Goal: Browse casually

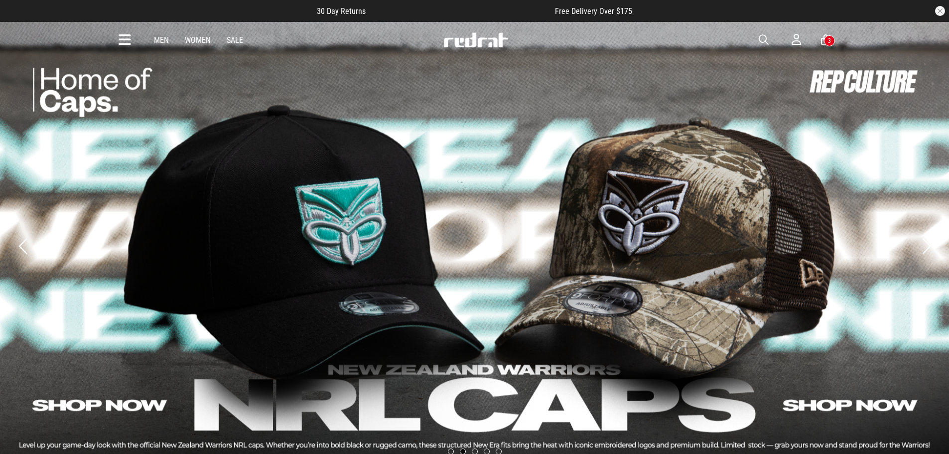
click at [492, 39] on img at bounding box center [476, 39] width 66 height 15
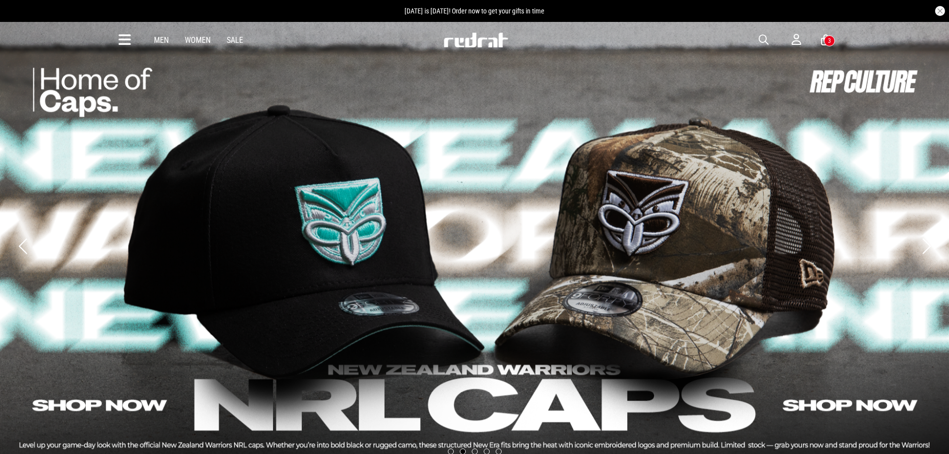
click at [124, 37] on icon at bounding box center [125, 40] width 12 height 16
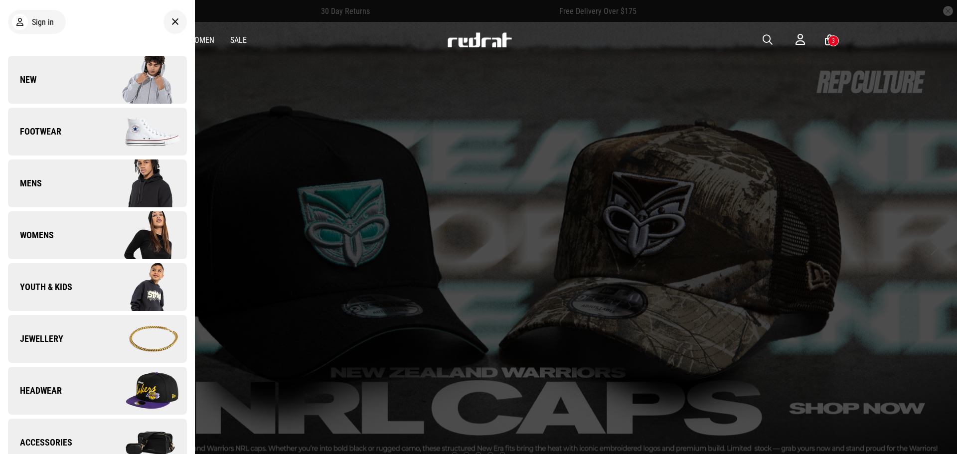
click at [84, 81] on link "New" at bounding box center [97, 80] width 179 height 48
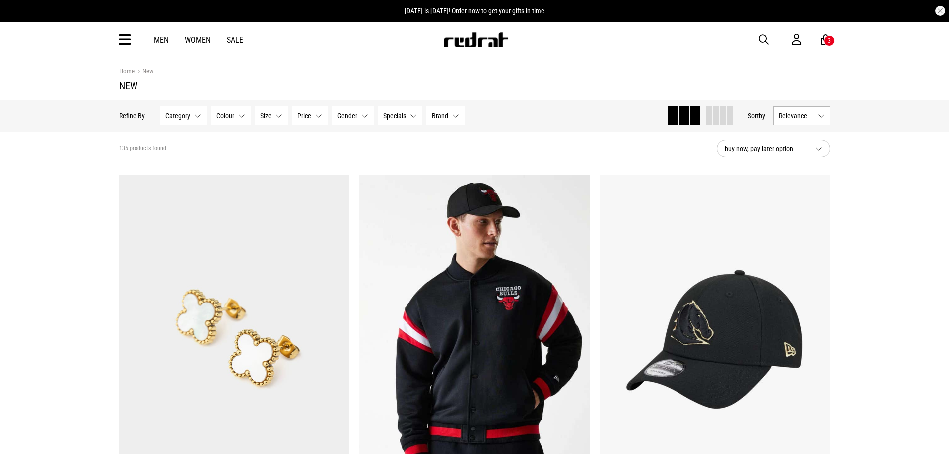
click at [728, 120] on span at bounding box center [730, 115] width 6 height 19
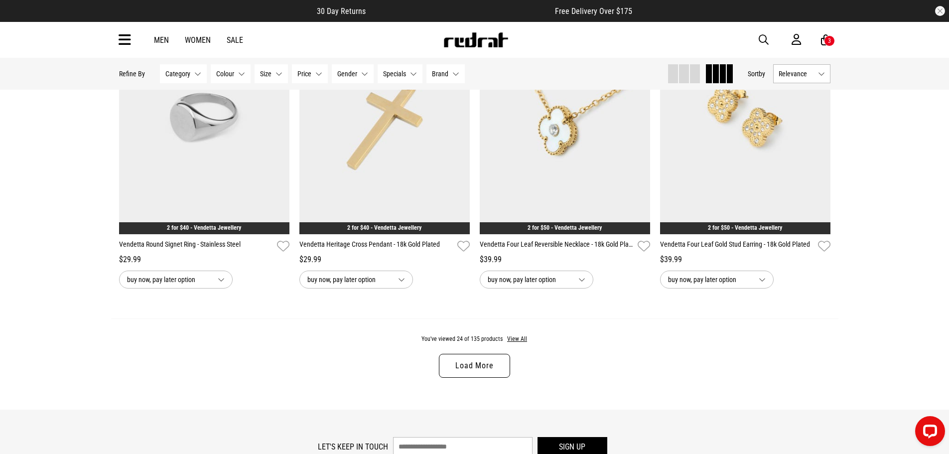
scroll to position [1979, 0]
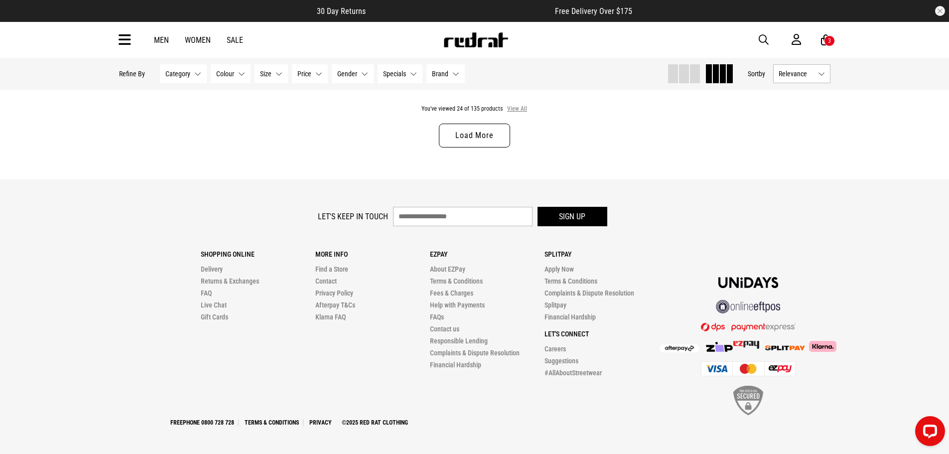
click at [519, 107] on button "View All" at bounding box center [517, 109] width 21 height 9
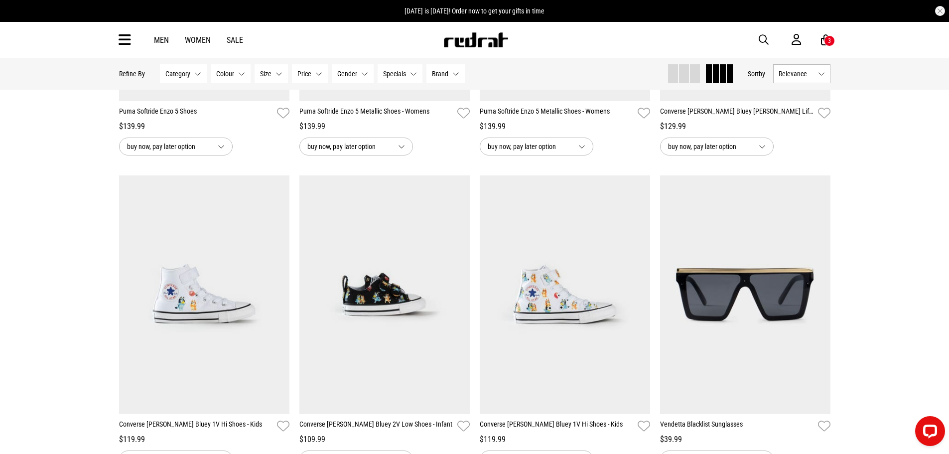
scroll to position [4072, 0]
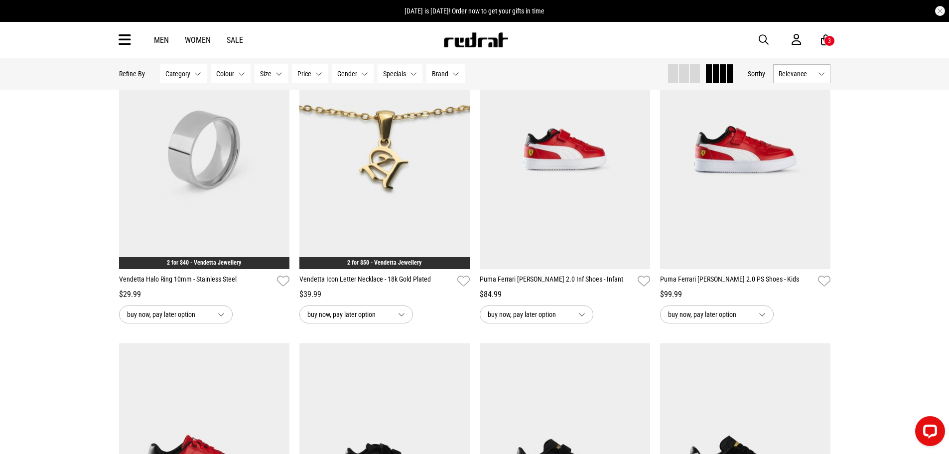
scroll to position [3339, 0]
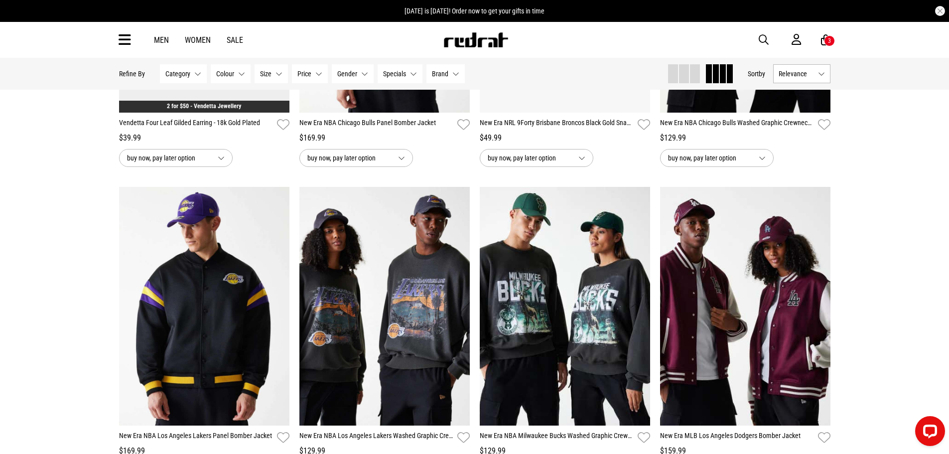
scroll to position [250, 0]
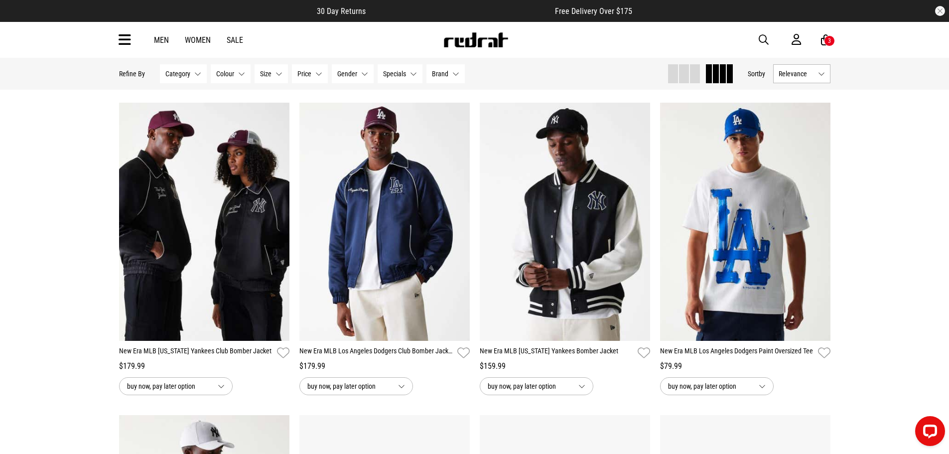
scroll to position [400, 0]
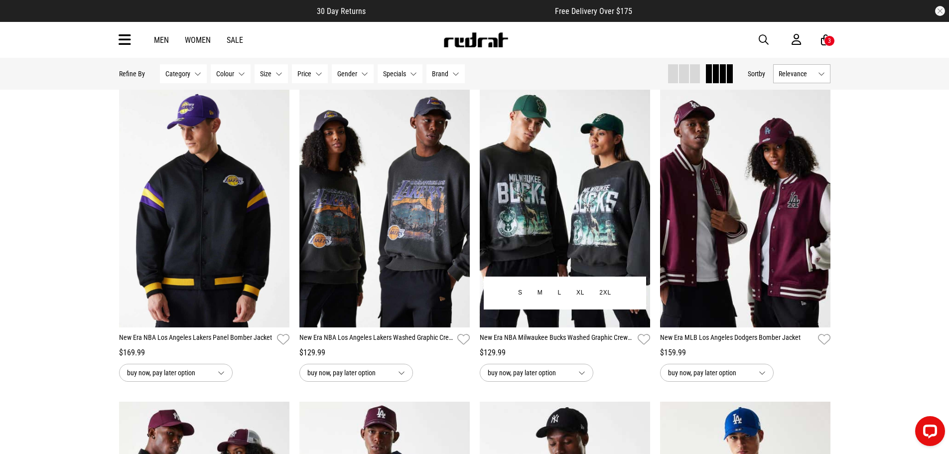
click at [566, 202] on img at bounding box center [565, 208] width 170 height 239
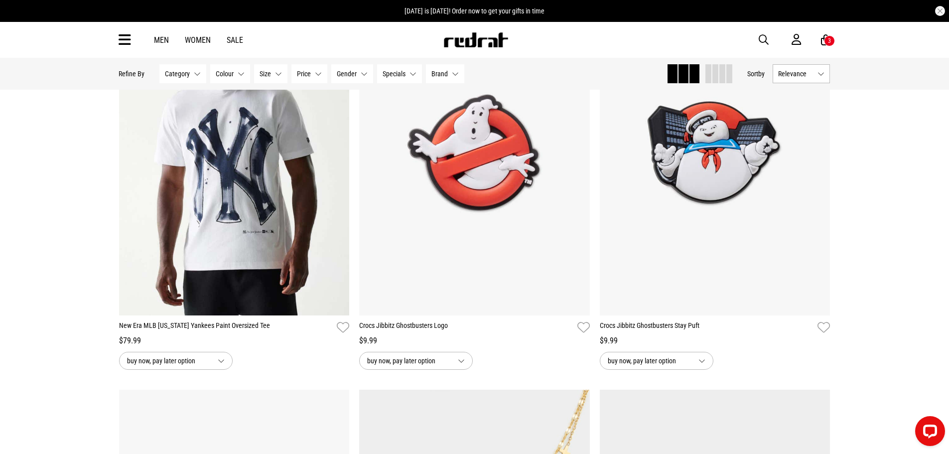
click at [731, 74] on span at bounding box center [730, 73] width 6 height 19
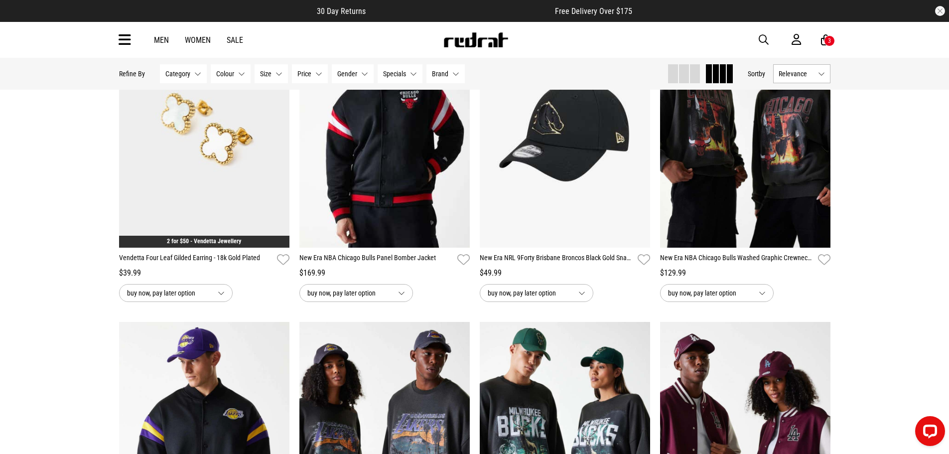
scroll to position [150, 0]
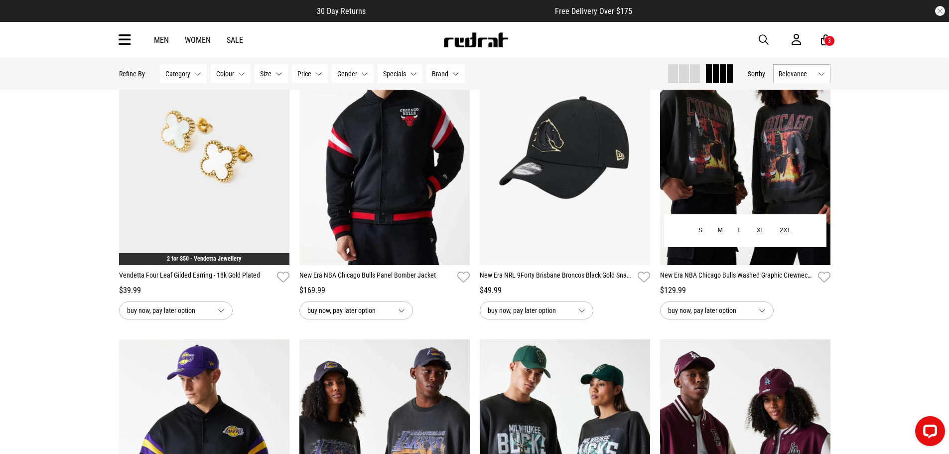
click at [766, 161] on img at bounding box center [745, 145] width 170 height 239
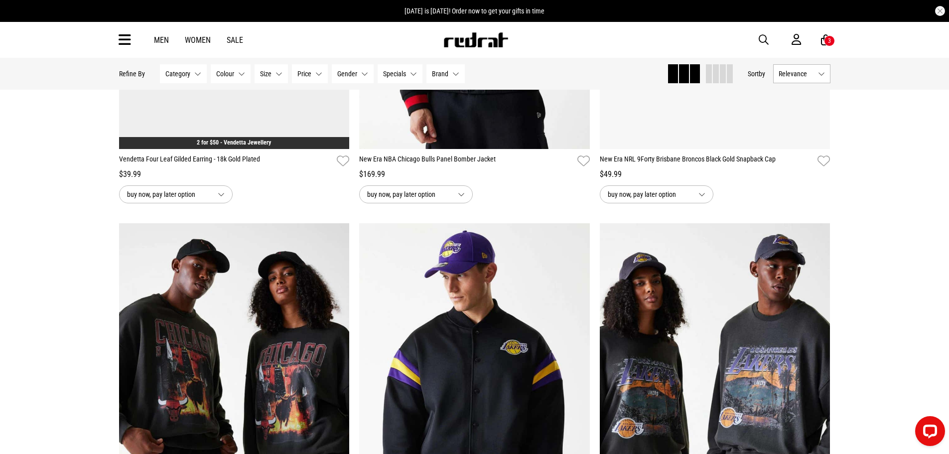
scroll to position [390, 0]
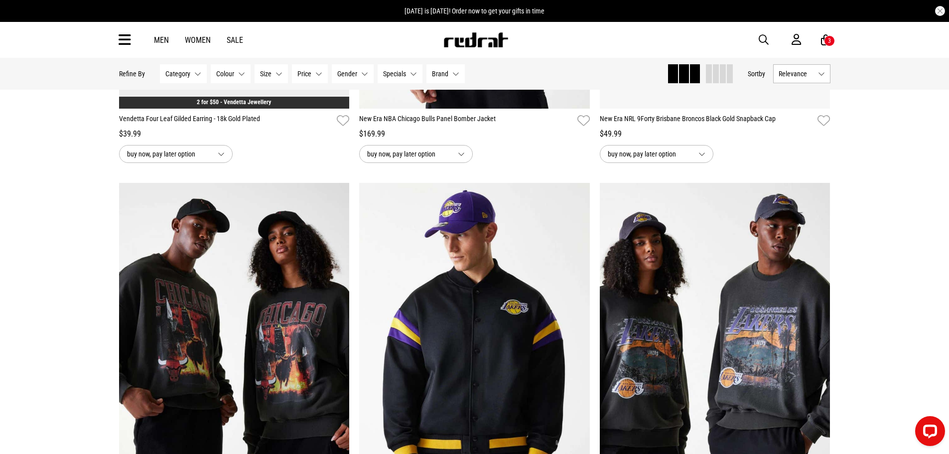
click at [718, 303] on img at bounding box center [715, 344] width 231 height 323
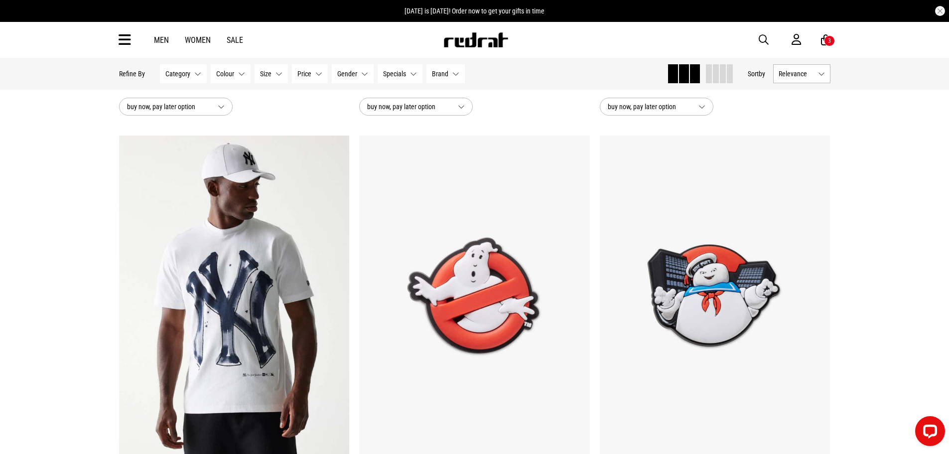
click at [57, 171] on div "Home New New Hide Refine s Refine By Filters Category None selected Category 0 …" at bounding box center [474, 127] width 949 height 3396
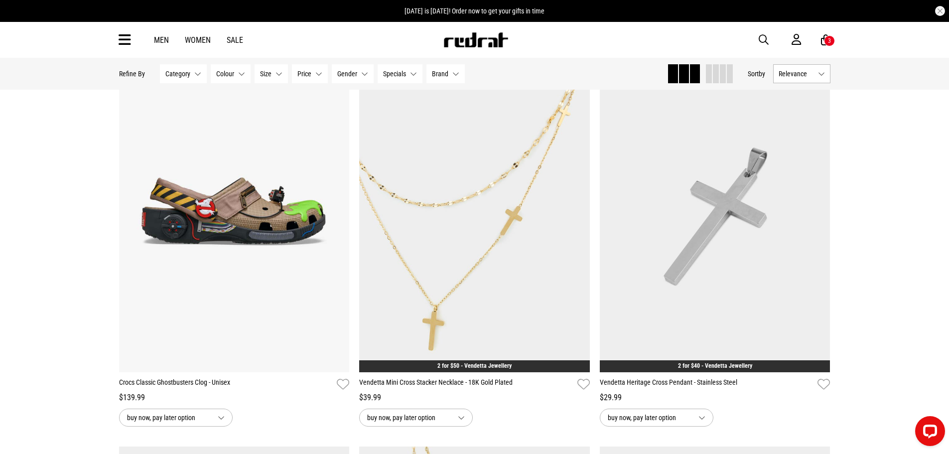
scroll to position [2027, 0]
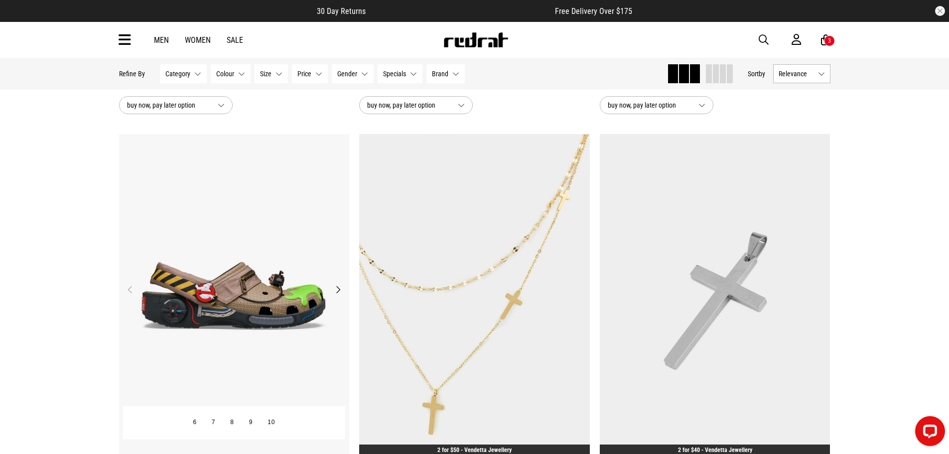
click at [338, 292] on button "Next" at bounding box center [338, 290] width 12 height 12
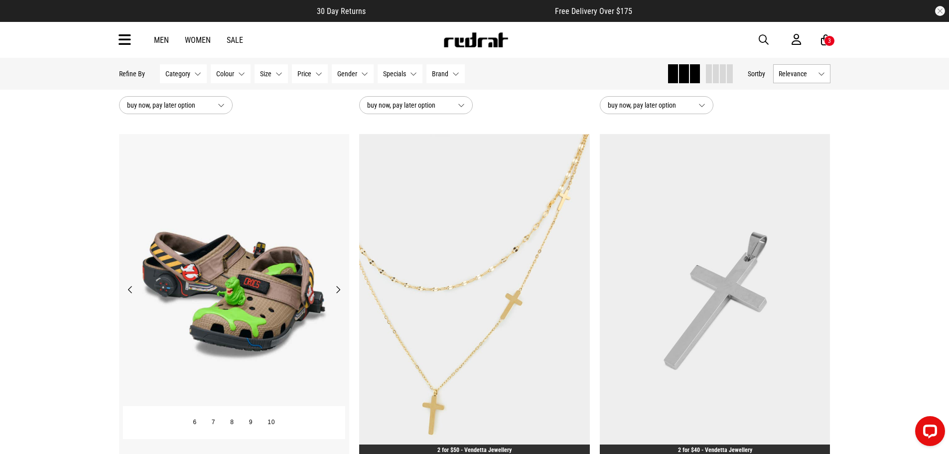
click at [338, 292] on button "Next" at bounding box center [338, 290] width 12 height 12
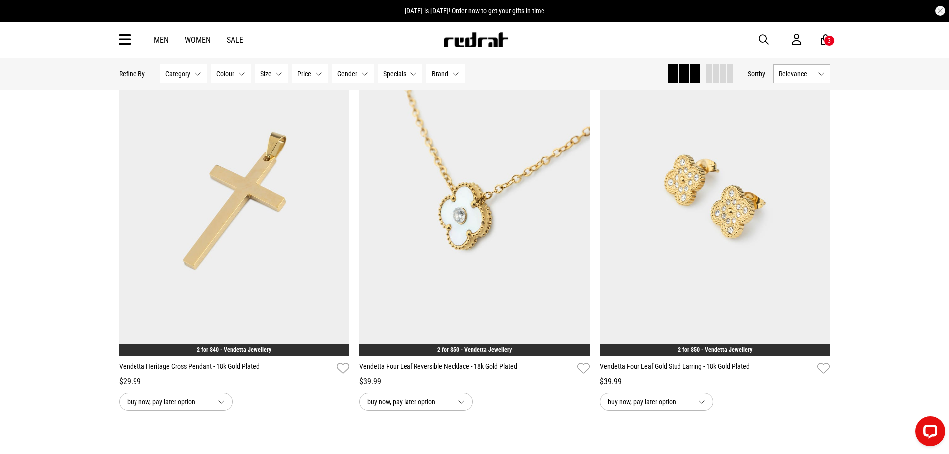
scroll to position [3074, 0]
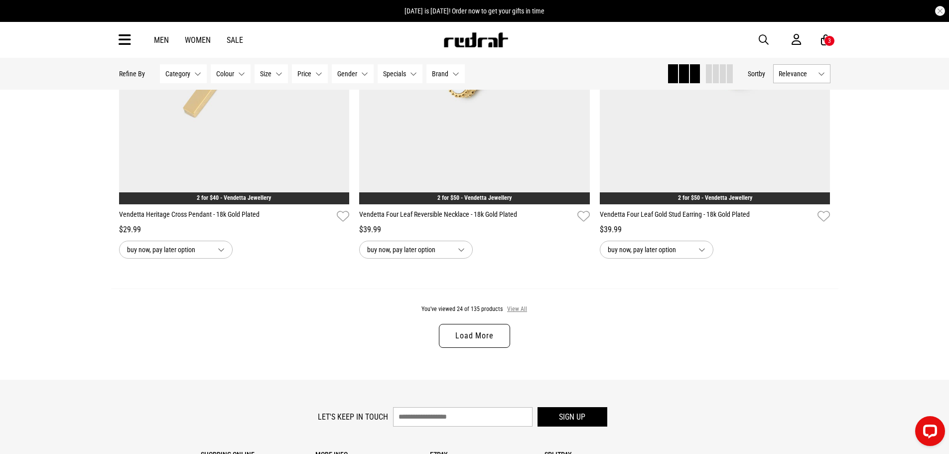
click at [514, 311] on button "View All" at bounding box center [517, 309] width 21 height 9
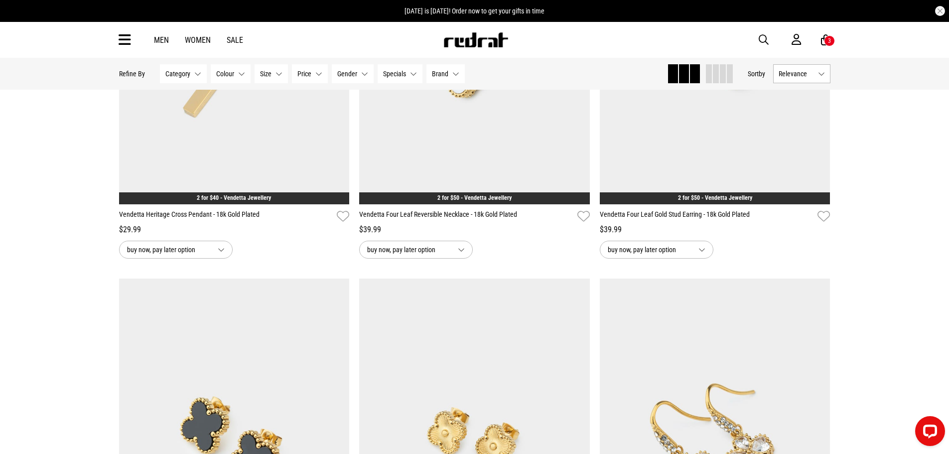
click at [62, 179] on div "Home New New Hide Refine s Refine By Filters Category None selected Category 0 …" at bounding box center [474, 253] width 949 height 6538
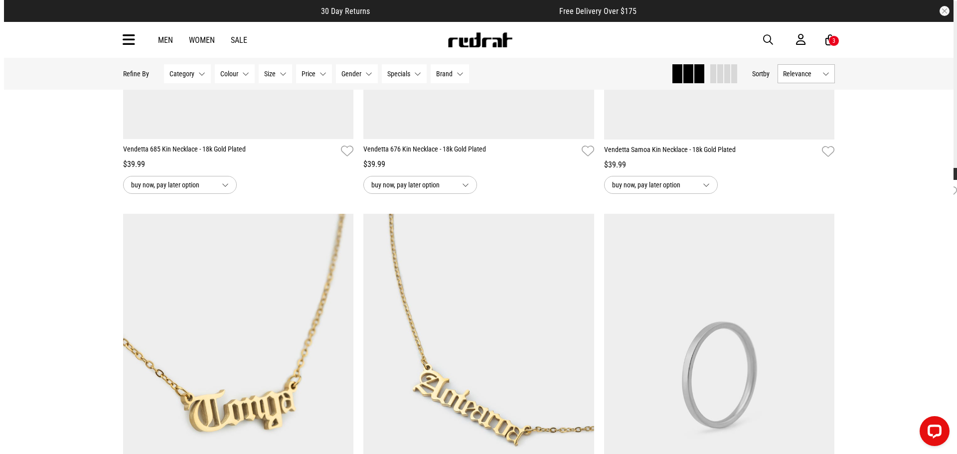
scroll to position [4023, 0]
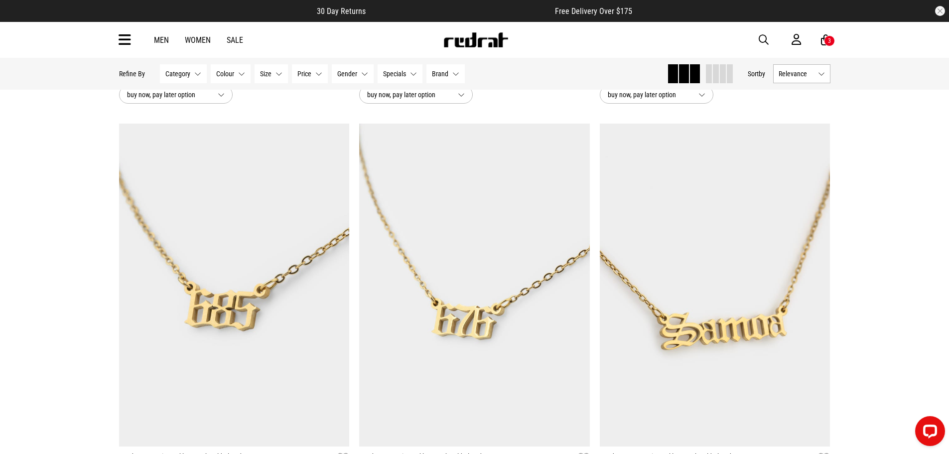
click at [125, 43] on icon at bounding box center [125, 40] width 12 height 16
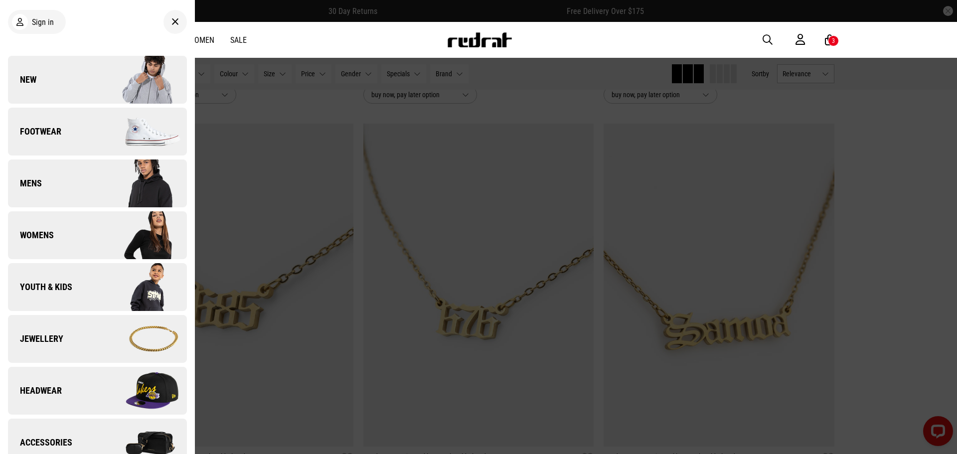
click at [76, 83] on link "New" at bounding box center [97, 80] width 179 height 48
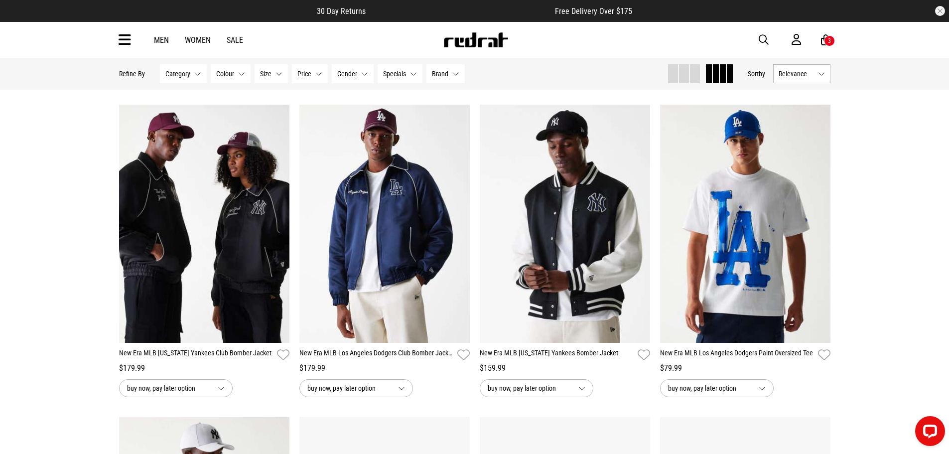
scroll to position [698, 0]
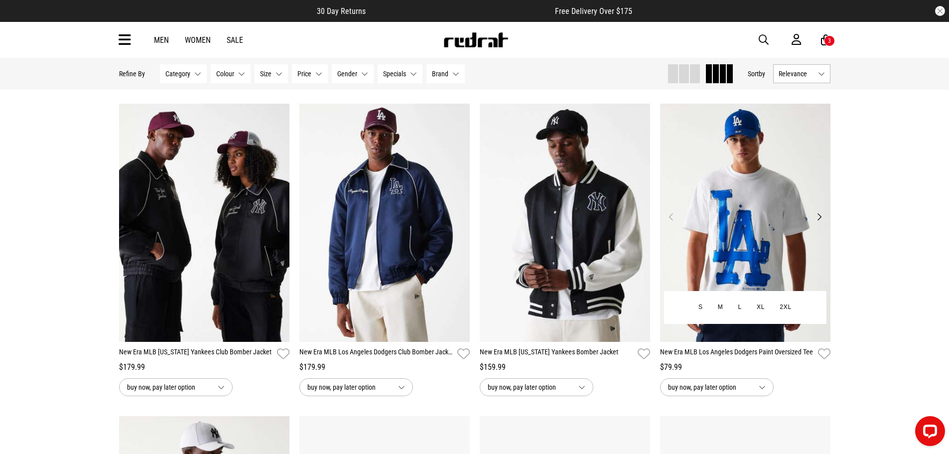
click at [819, 220] on button "Next" at bounding box center [819, 217] width 12 height 12
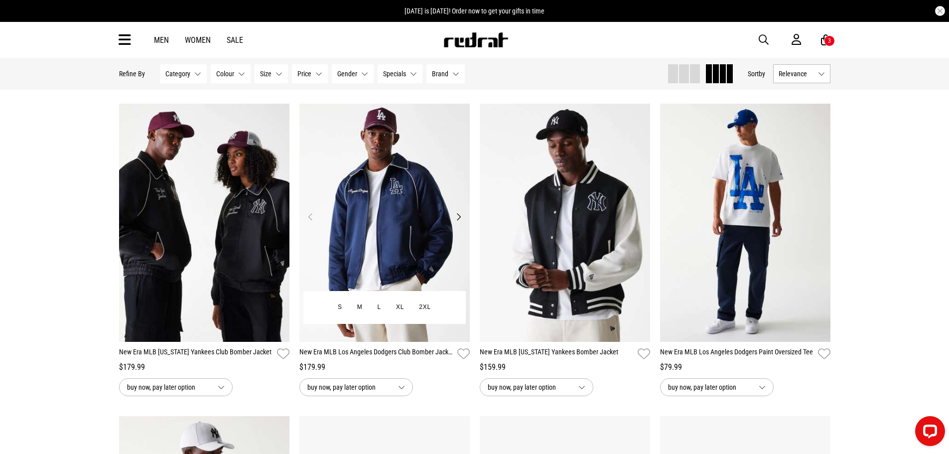
click at [460, 220] on button "Next" at bounding box center [459, 217] width 12 height 12
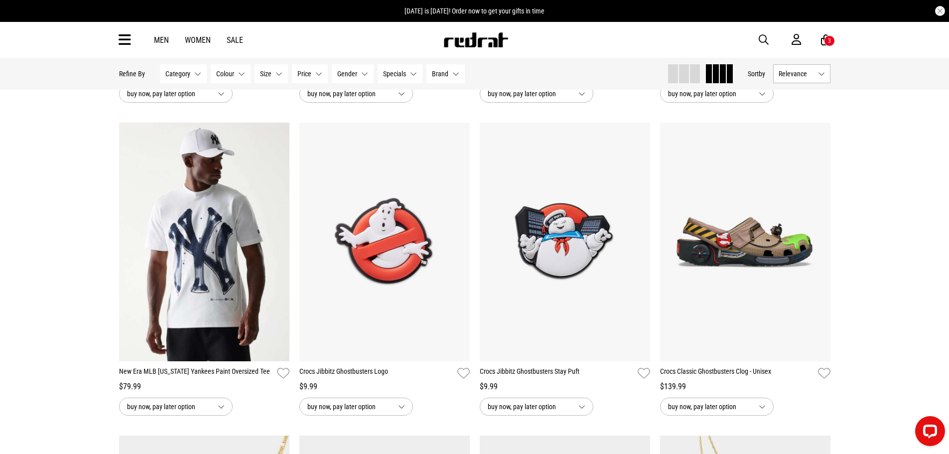
scroll to position [1047, 0]
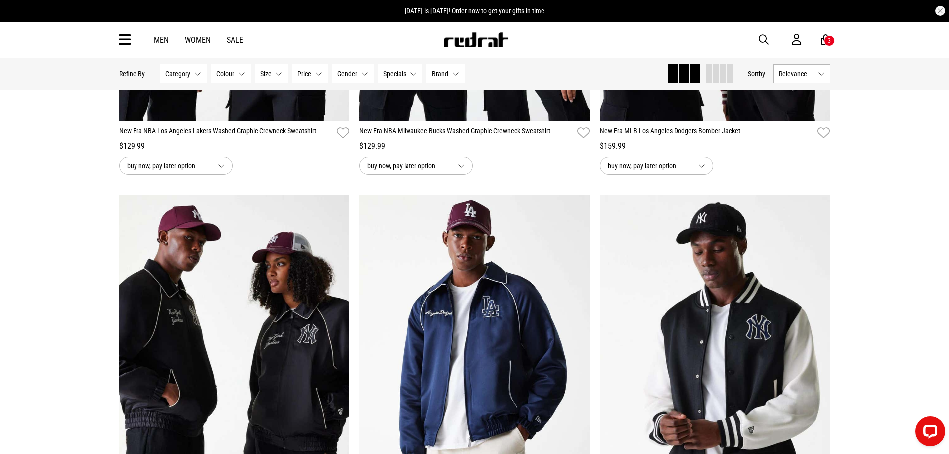
scroll to position [897, 0]
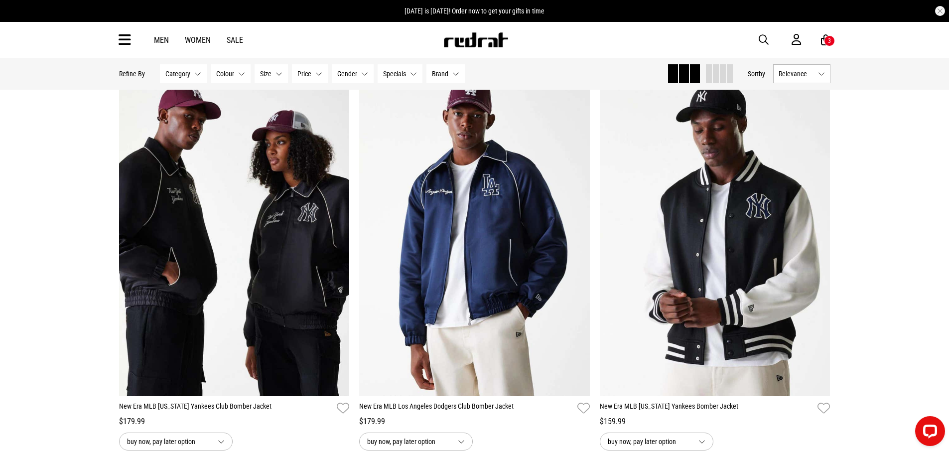
click at [714, 77] on span at bounding box center [716, 73] width 6 height 19
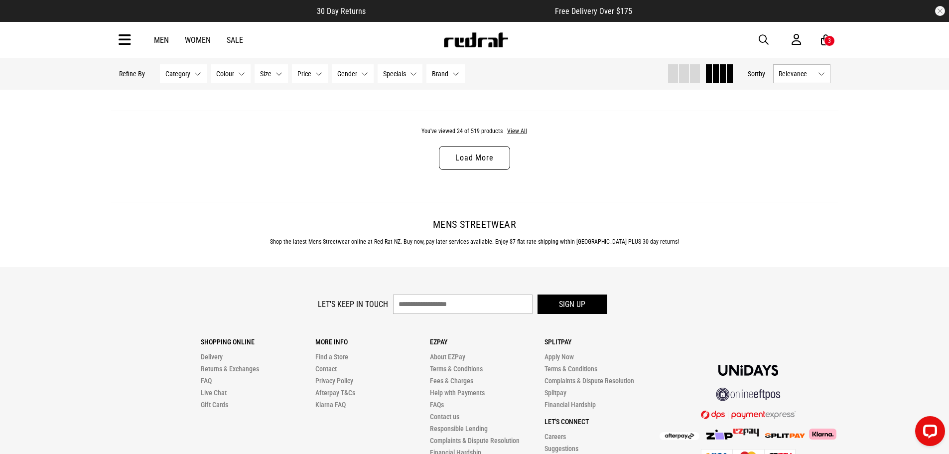
scroll to position [1846, 0]
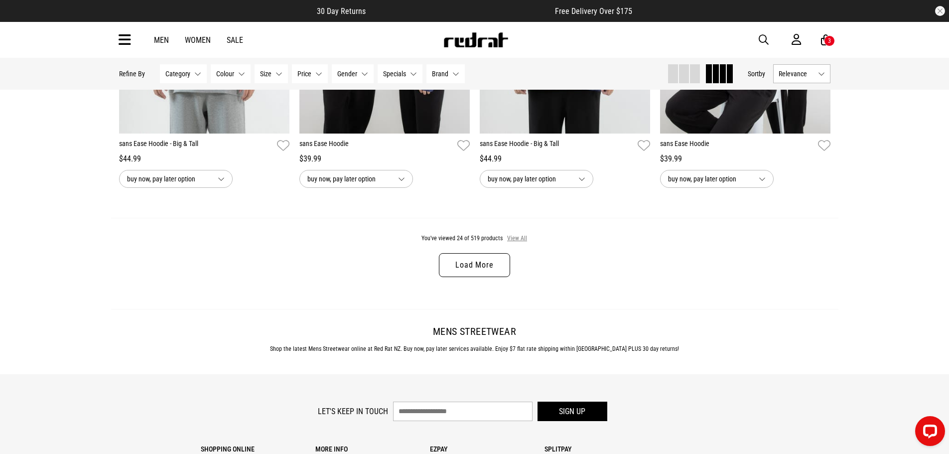
click at [520, 241] on button "View All" at bounding box center [517, 238] width 21 height 9
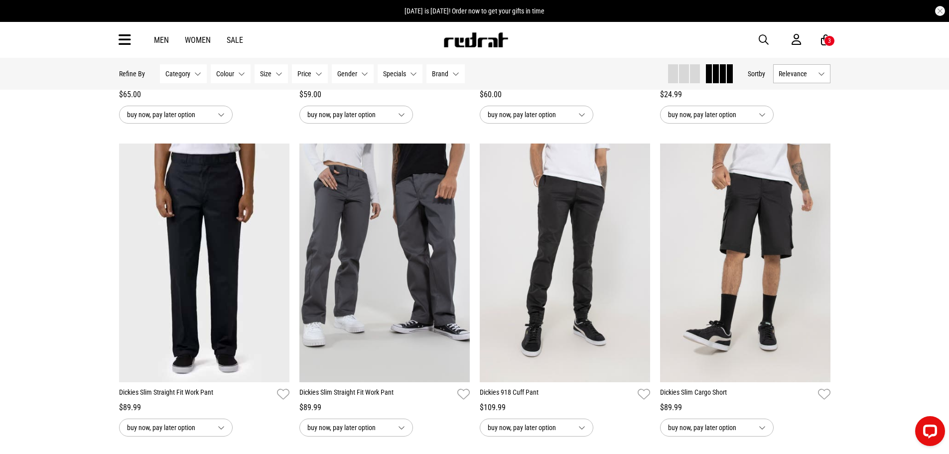
scroll to position [3484, 0]
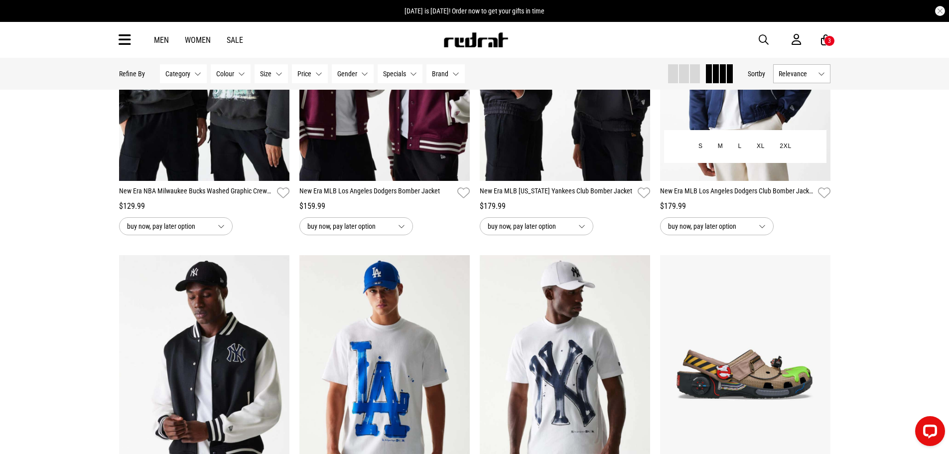
scroll to position [698, 0]
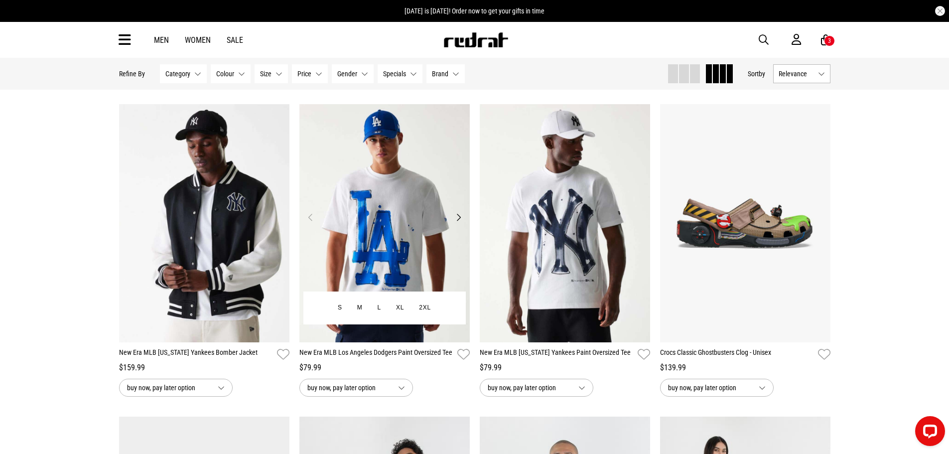
click at [375, 180] on img at bounding box center [385, 223] width 170 height 239
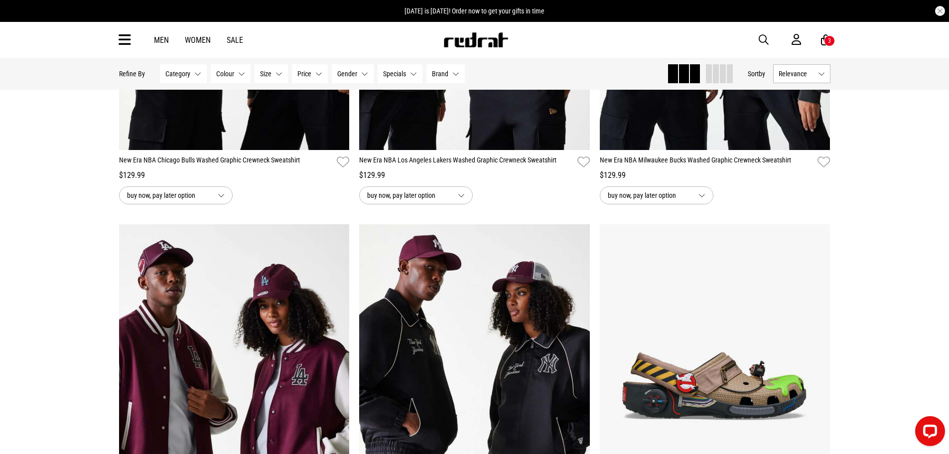
scroll to position [100, 0]
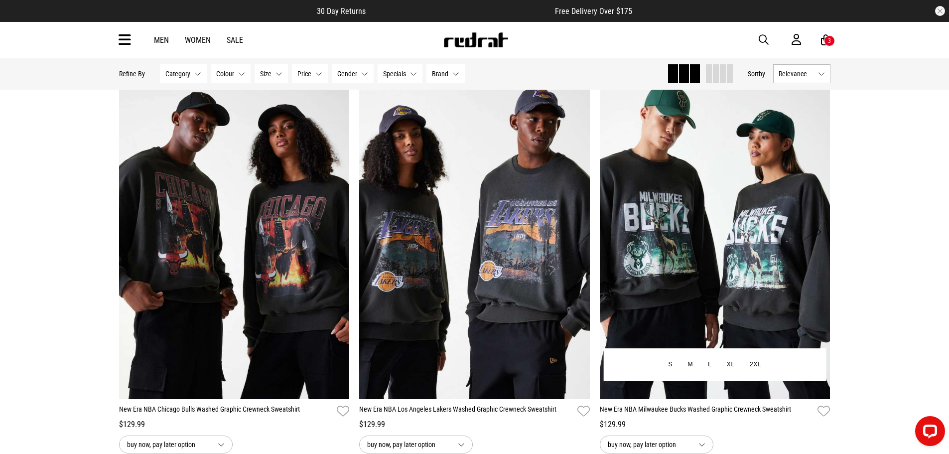
click at [748, 208] on img at bounding box center [715, 237] width 231 height 323
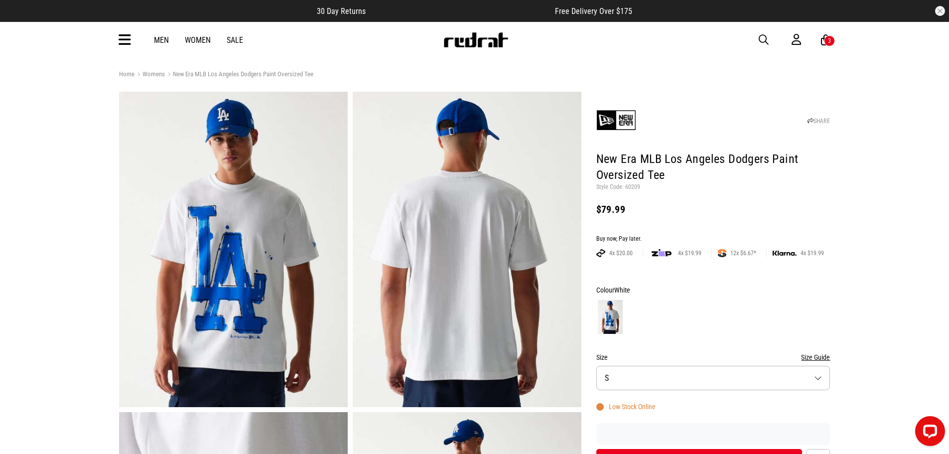
drag, startPoint x: 480, startPoint y: 39, endPoint x: 339, endPoint y: 4, distance: 144.8
click at [480, 39] on img at bounding box center [476, 39] width 66 height 15
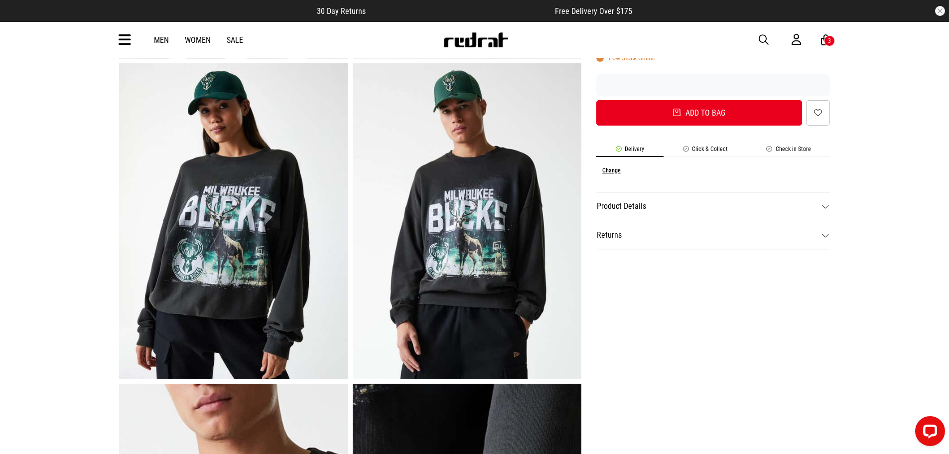
click at [127, 40] on icon at bounding box center [125, 40] width 12 height 16
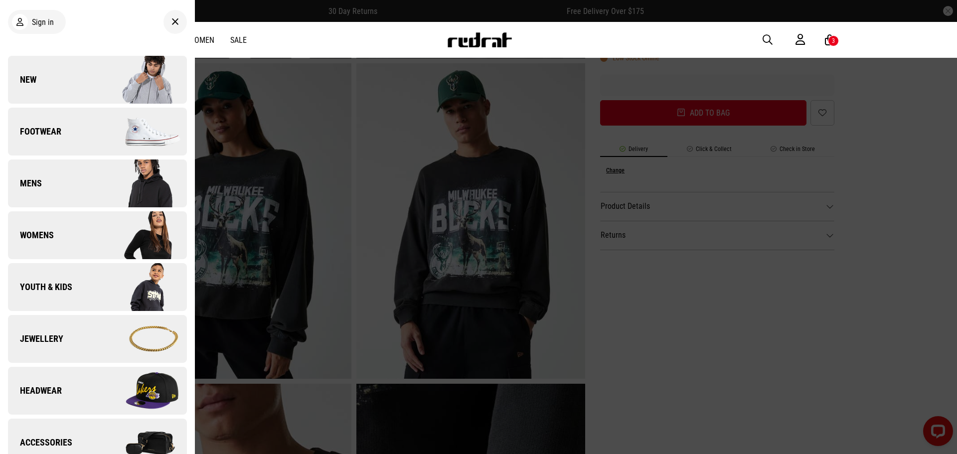
click at [93, 295] on link "Youth & Kids" at bounding box center [97, 287] width 179 height 48
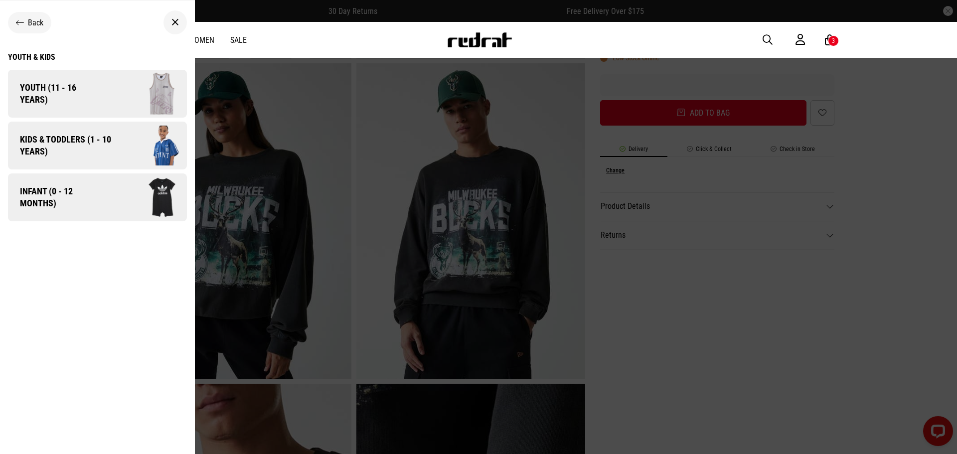
click at [40, 51] on div "Back Youth & Kids Youth (11 - 16 years) Back Youth & Kids / Youth (11 - 16 year…" at bounding box center [97, 116] width 195 height 217
click at [41, 54] on div "Youth & Kids" at bounding box center [97, 56] width 179 height 9
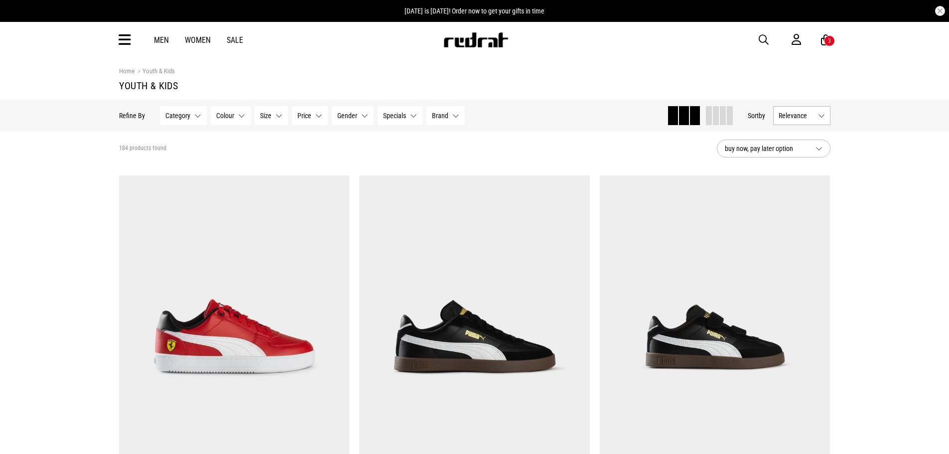
click at [720, 117] on span at bounding box center [723, 115] width 6 height 19
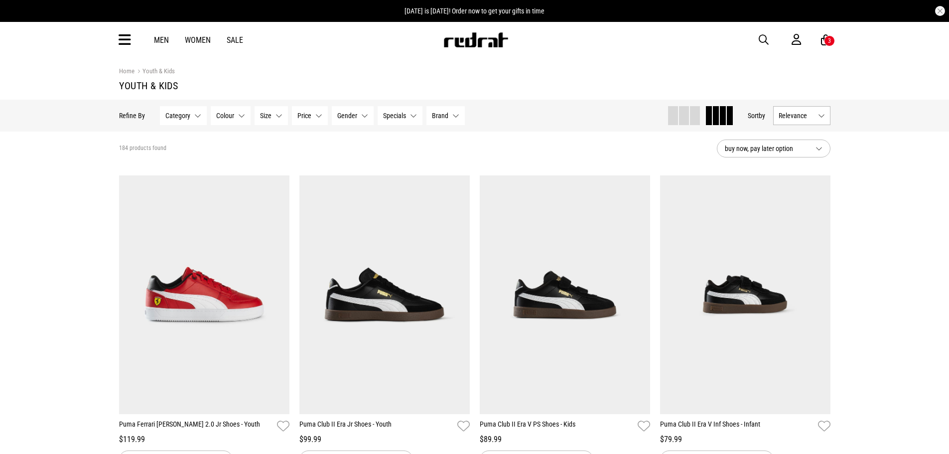
click at [793, 116] on span "Relevance" at bounding box center [796, 116] width 35 height 8
click at [795, 133] on li "Newest" at bounding box center [802, 134] width 56 height 18
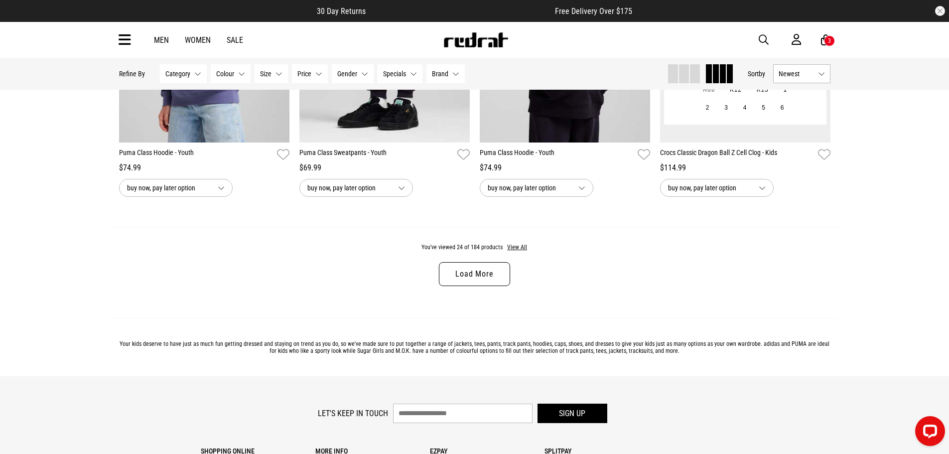
scroll to position [1944, 0]
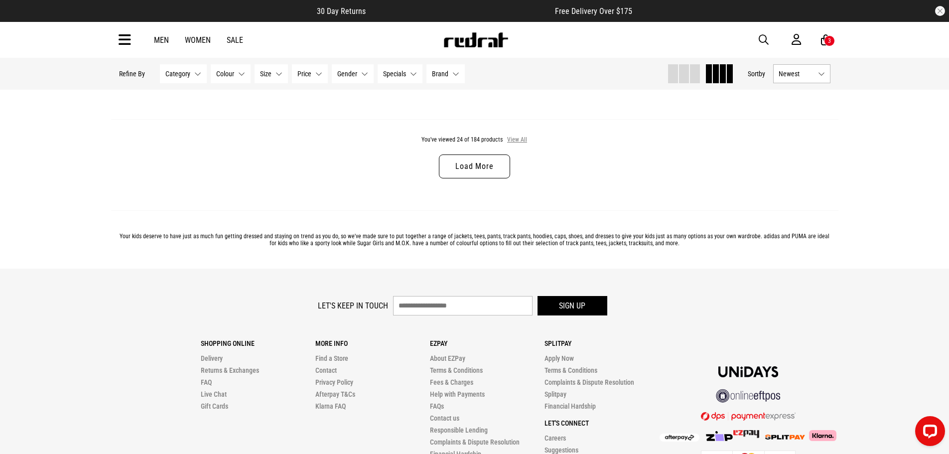
click at [515, 143] on button "View All" at bounding box center [517, 140] width 21 height 9
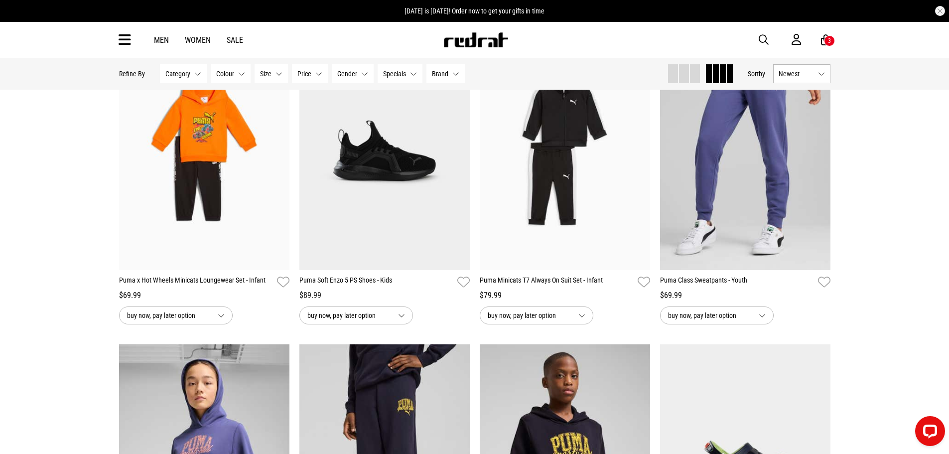
scroll to position [1545, 0]
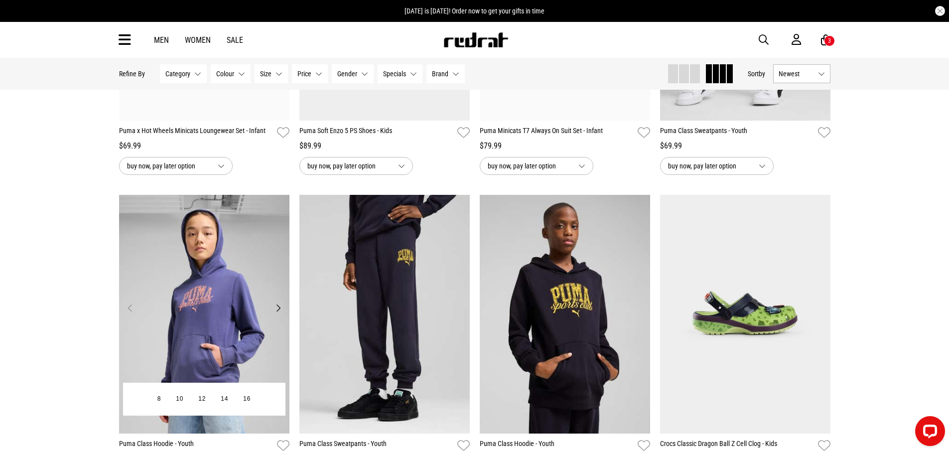
click at [190, 279] on img at bounding box center [204, 314] width 170 height 239
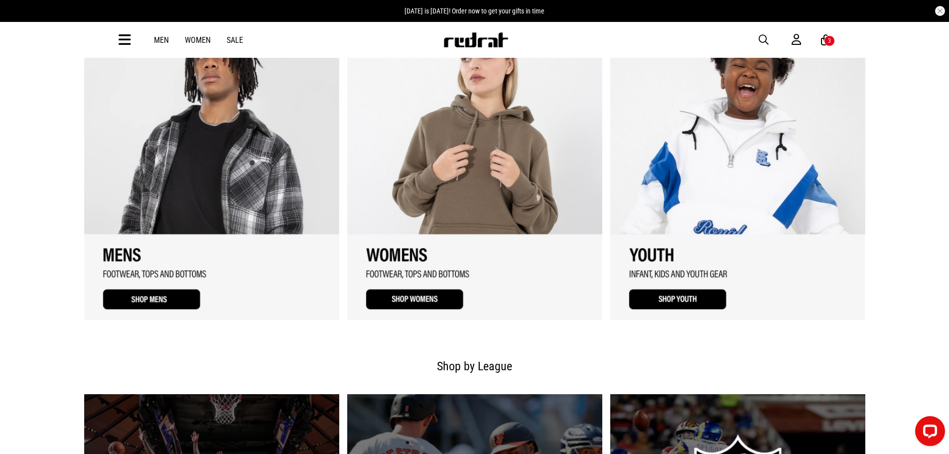
scroll to position [897, 0]
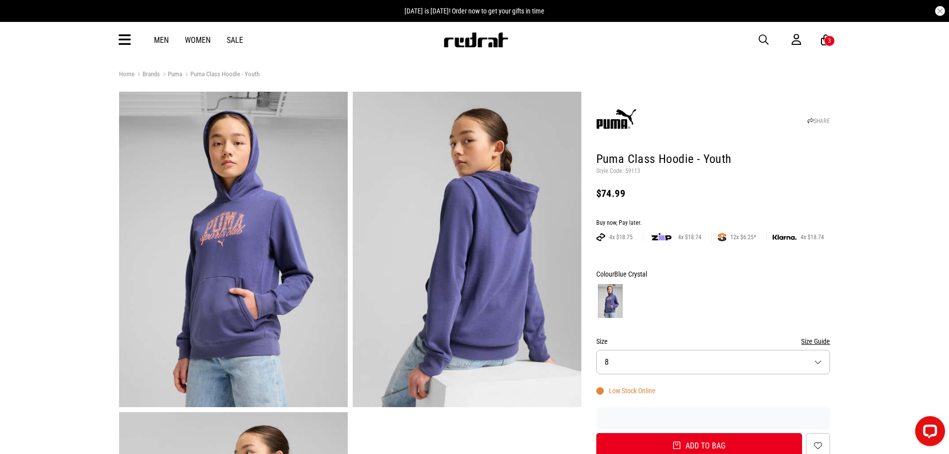
drag, startPoint x: 761, startPoint y: 38, endPoint x: 654, endPoint y: 38, distance: 107.2
click at [761, 38] on span "button" at bounding box center [764, 40] width 10 height 12
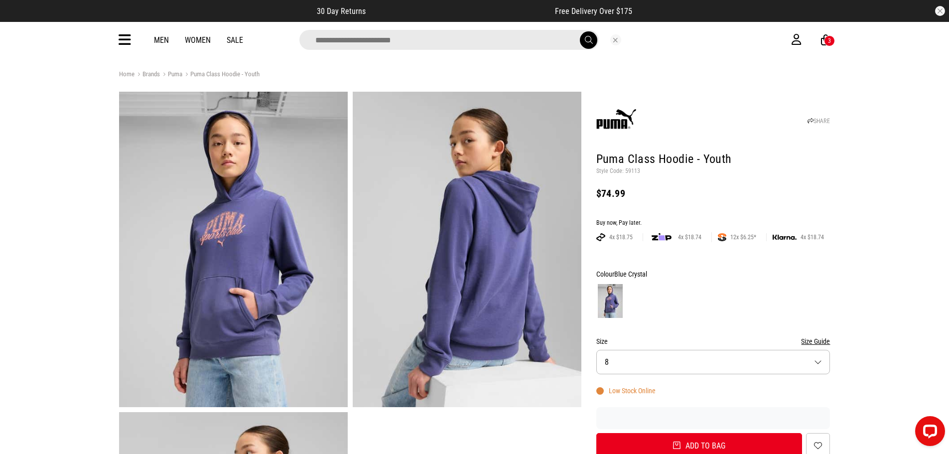
click at [460, 40] on input "search" at bounding box center [450, 40] width 300 height 20
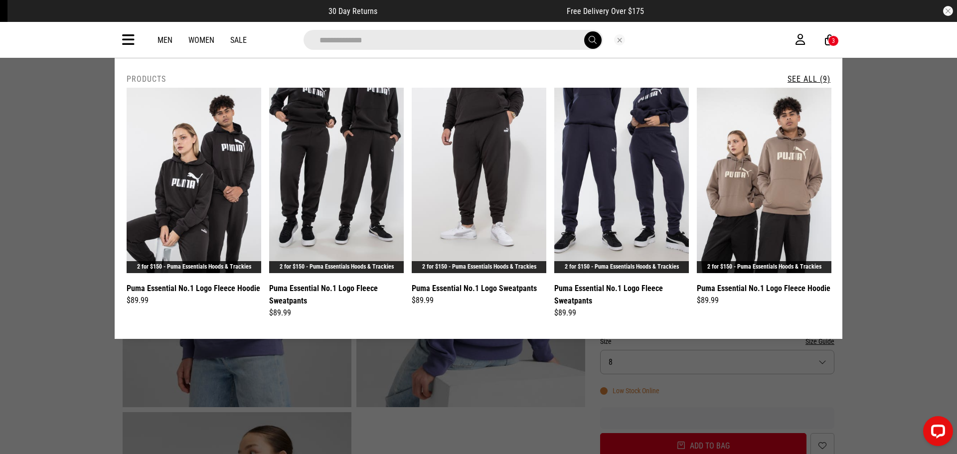
click at [336, 41] on input "**********" at bounding box center [454, 40] width 300 height 20
type input "**********"
drag, startPoint x: 809, startPoint y: 80, endPoint x: 799, endPoint y: 82, distance: 10.2
click at [809, 80] on link "See All (9)" at bounding box center [808, 78] width 43 height 9
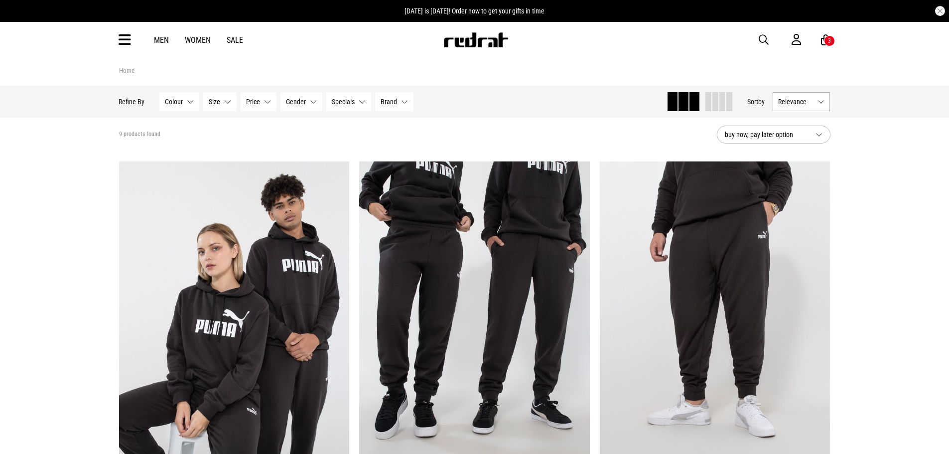
click at [721, 101] on span at bounding box center [723, 101] width 6 height 19
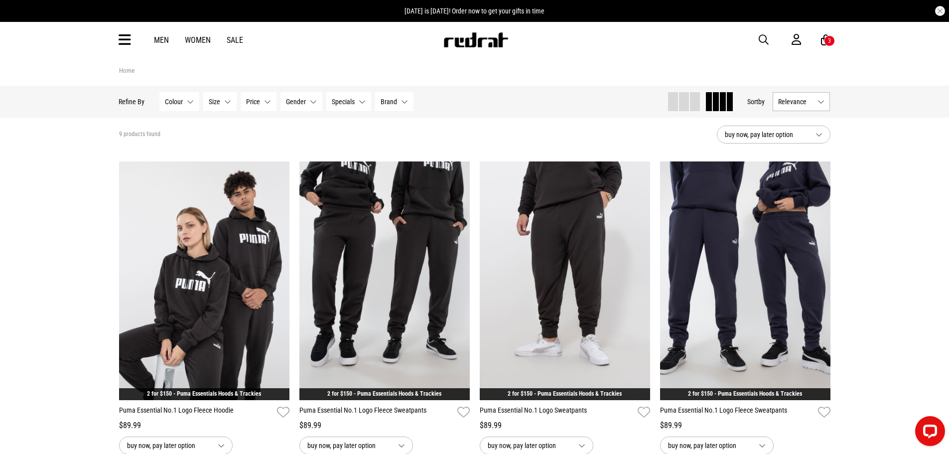
click at [813, 101] on span "Relevance" at bounding box center [796, 102] width 35 height 8
click at [805, 179] on li "Price (Highest)" at bounding box center [802, 175] width 56 height 18
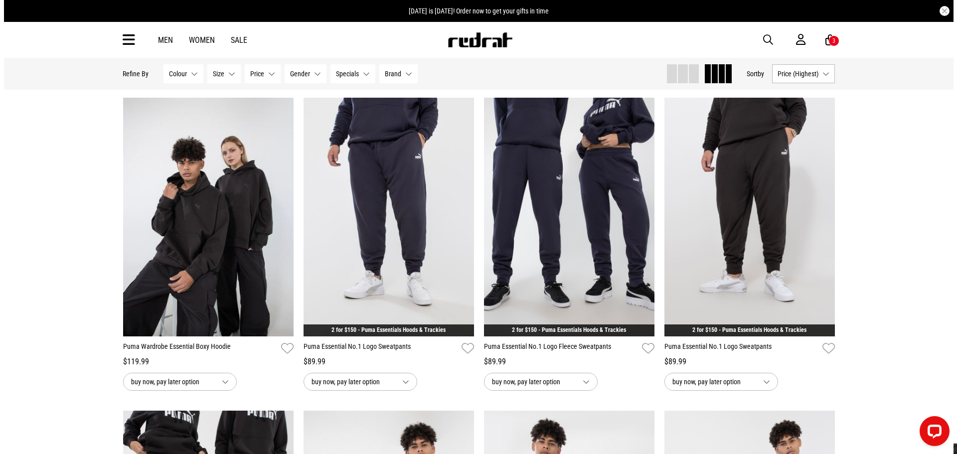
scroll to position [100, 0]
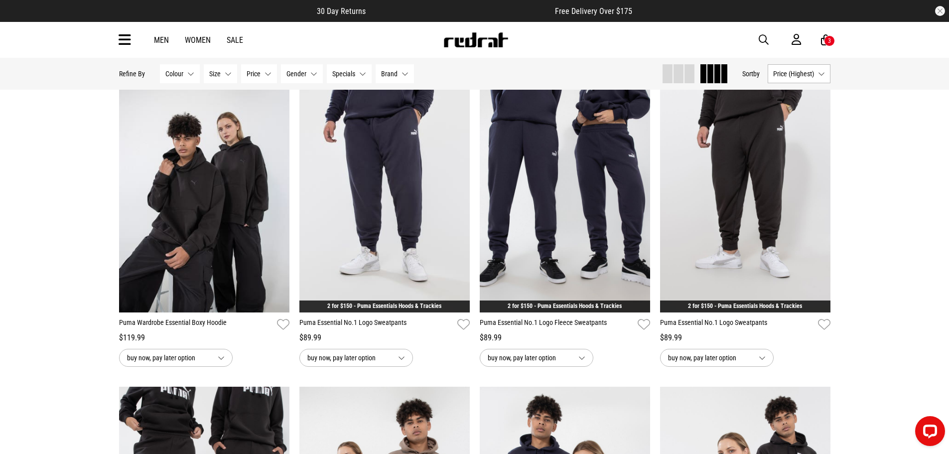
click at [131, 42] on icon at bounding box center [125, 40] width 12 height 16
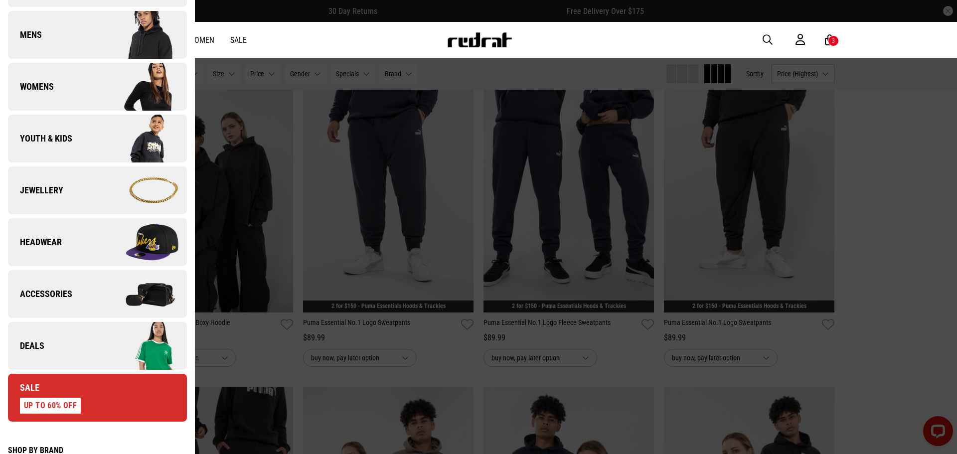
scroll to position [150, 0]
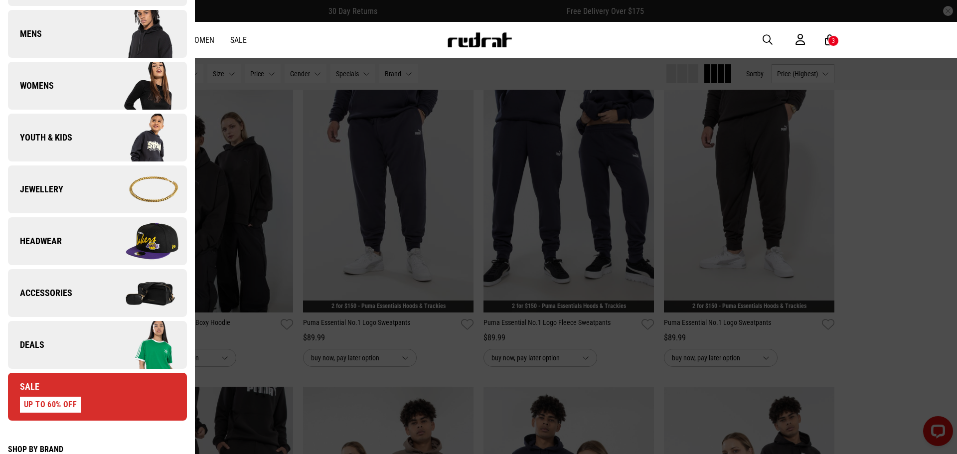
click at [89, 354] on link "Deals" at bounding box center [97, 345] width 179 height 48
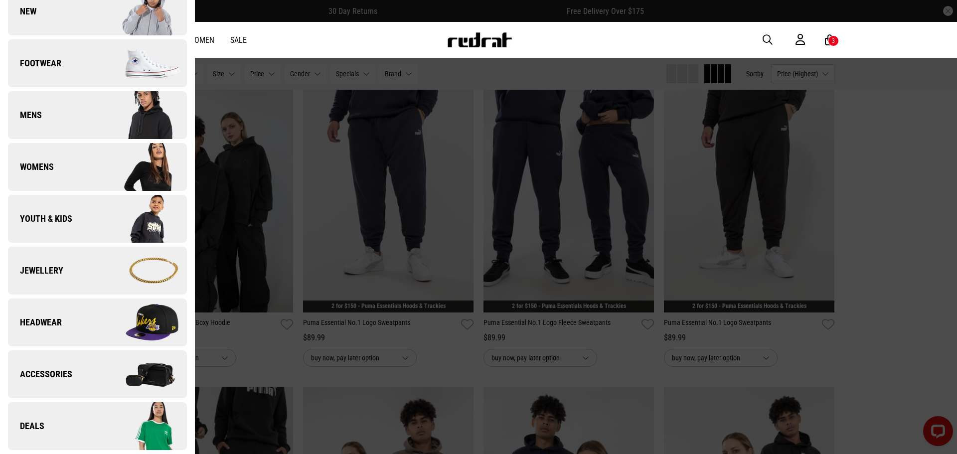
scroll to position [0, 0]
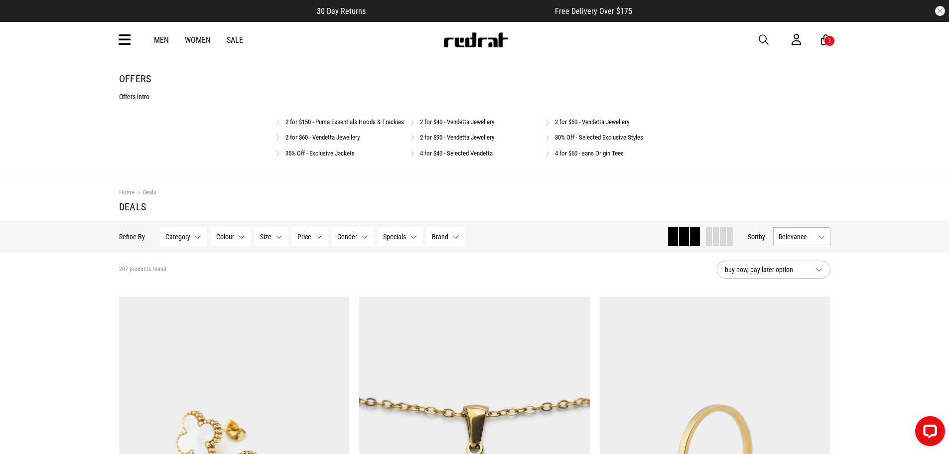
click at [452, 157] on link "4 for $40 - Selected Vendetta" at bounding box center [456, 153] width 73 height 7
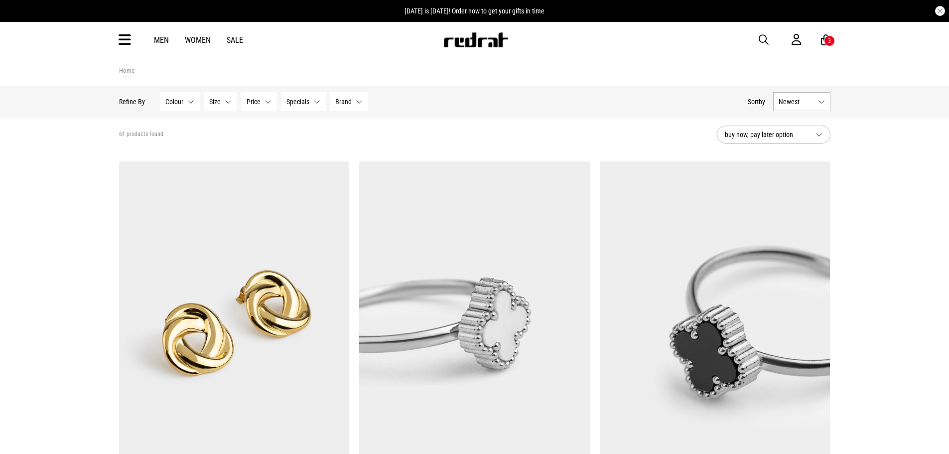
click at [804, 102] on span "Newest" at bounding box center [796, 102] width 35 height 8
click at [808, 179] on li "Price (Highest)" at bounding box center [802, 175] width 56 height 18
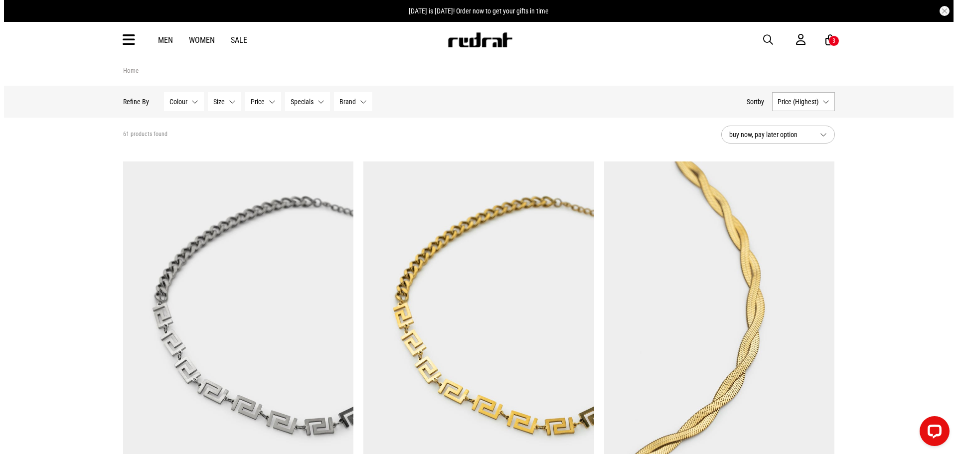
scroll to position [199, 0]
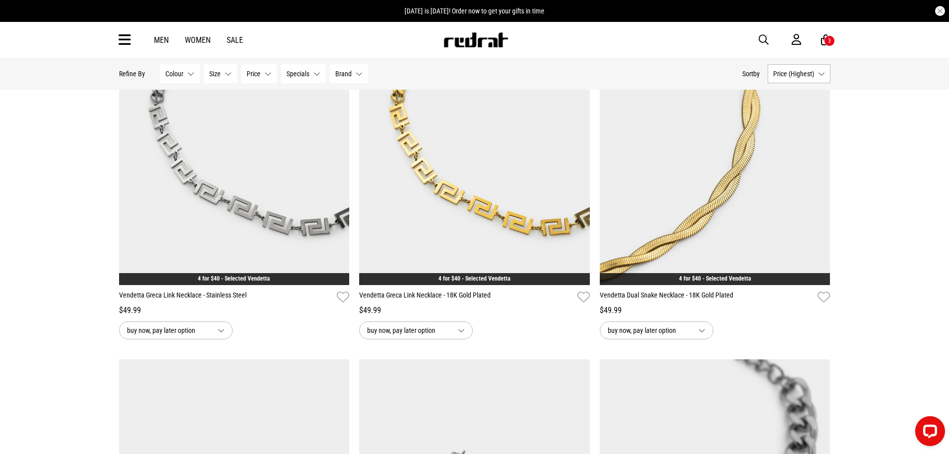
click at [126, 39] on icon at bounding box center [125, 40] width 12 height 16
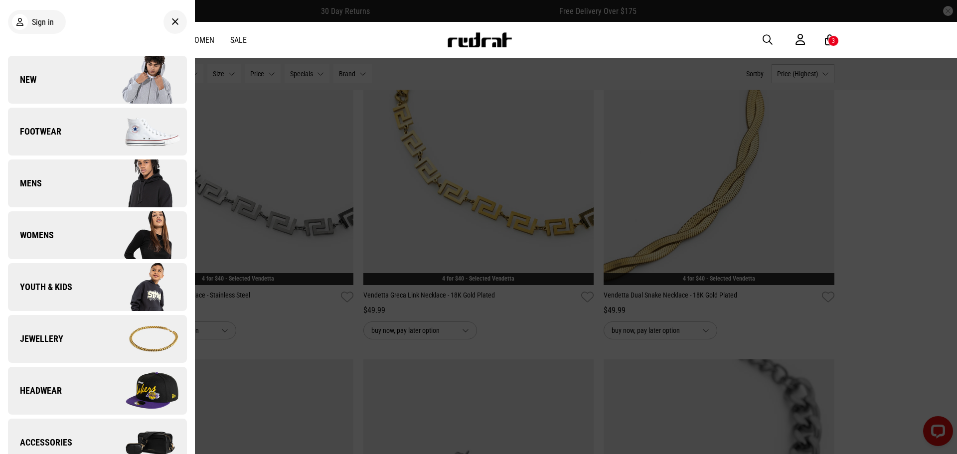
click at [97, 79] on img at bounding box center [141, 80] width 89 height 50
